Goal: Use online tool/utility: Use online tool/utility

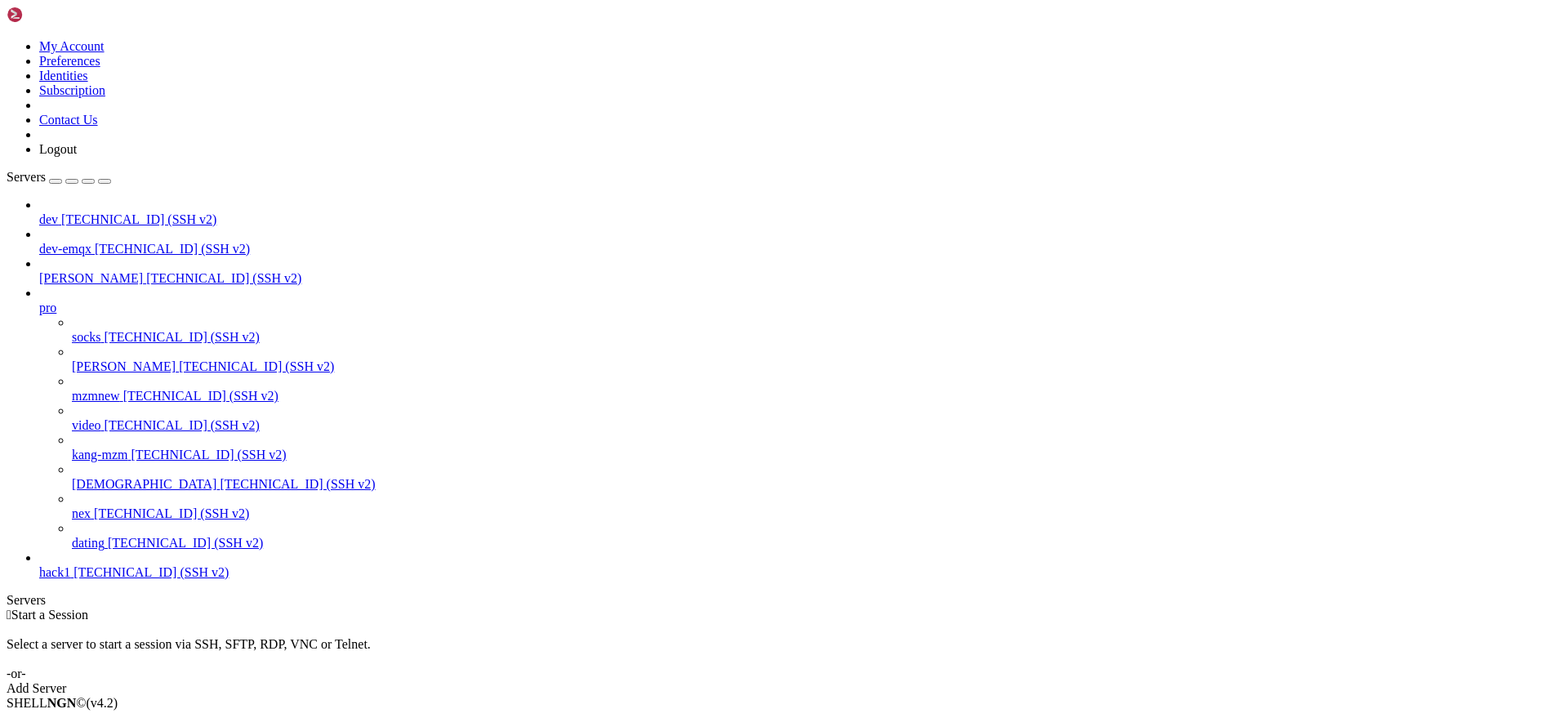
click at [179, 360] on span "[TECHNICAL_ID] (SSH v2)" at bounding box center [256, 366] width 156 height 14
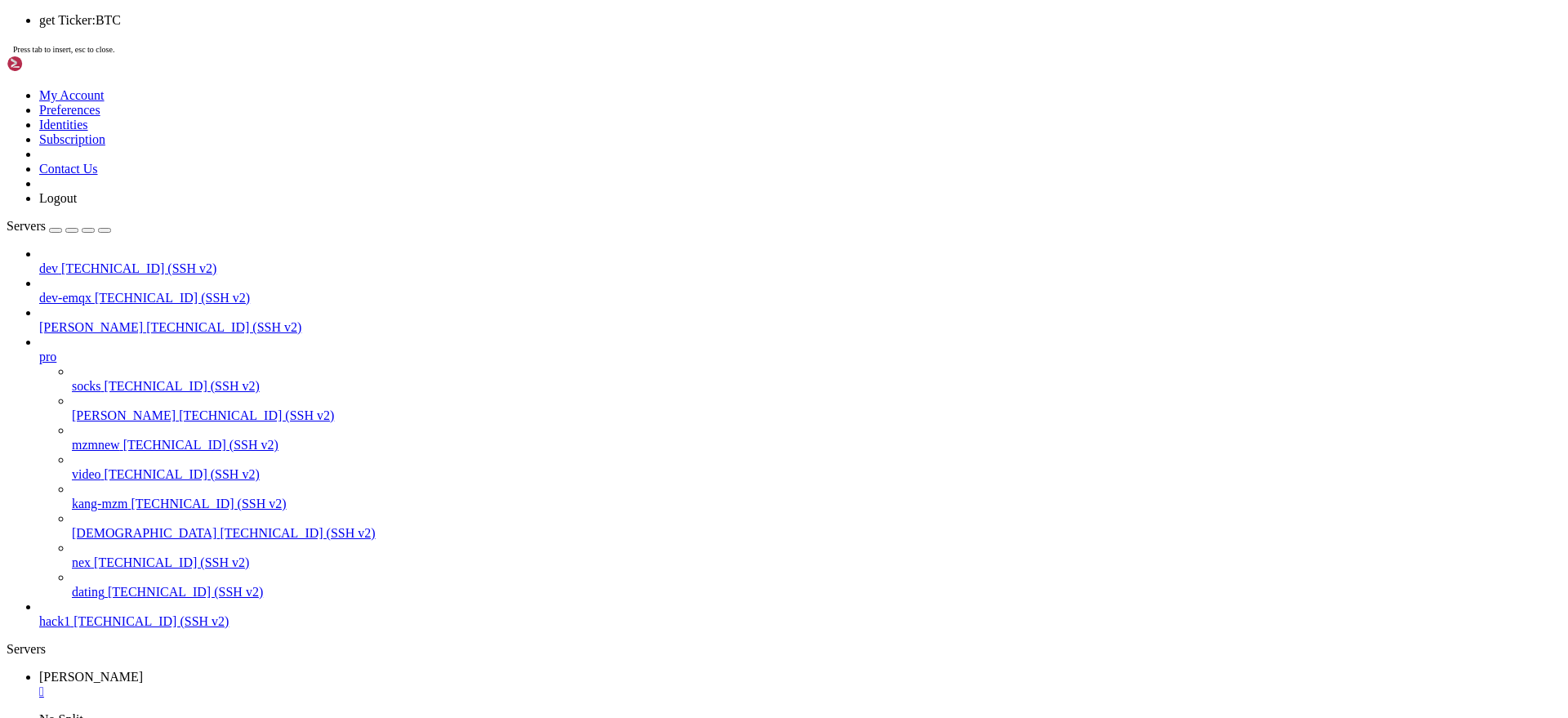
drag, startPoint x: 43, startPoint y: 1242, endPoint x: 107, endPoint y: 1243, distance: 64.0
copy x-row "Ticker:BTC"
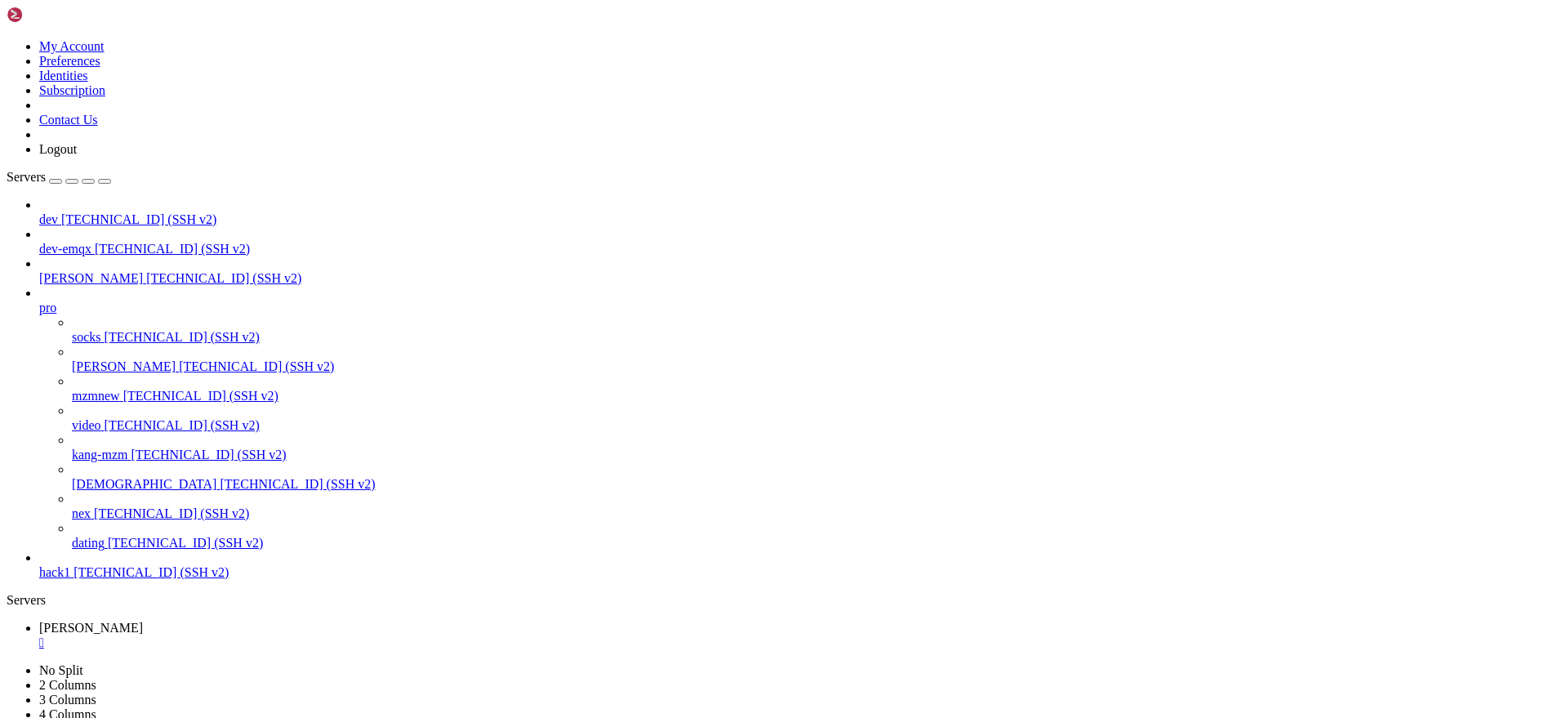
drag, startPoint x: 439, startPoint y: 1062, endPoint x: 620, endPoint y: 981, distance: 198.3
